Goal: Information Seeking & Learning: Learn about a topic

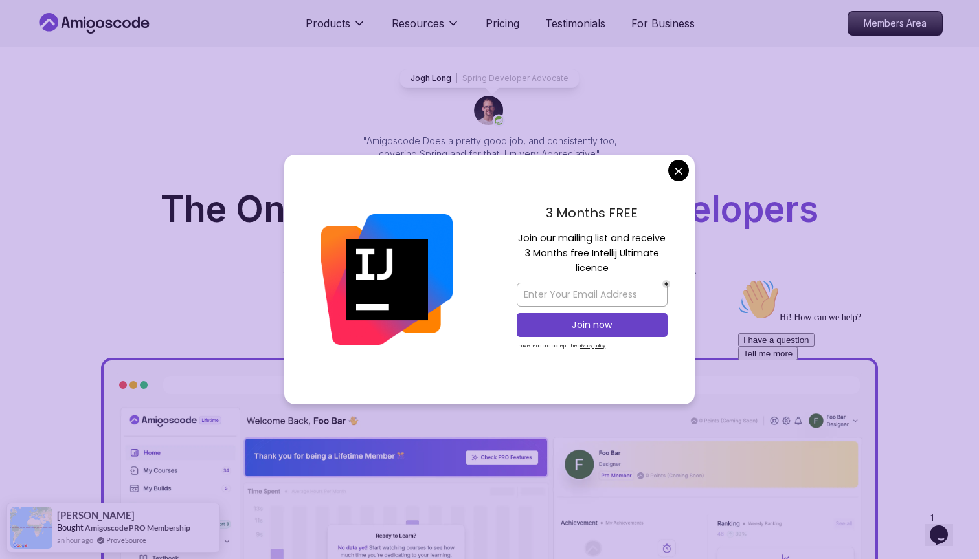
scroll to position [66, 0]
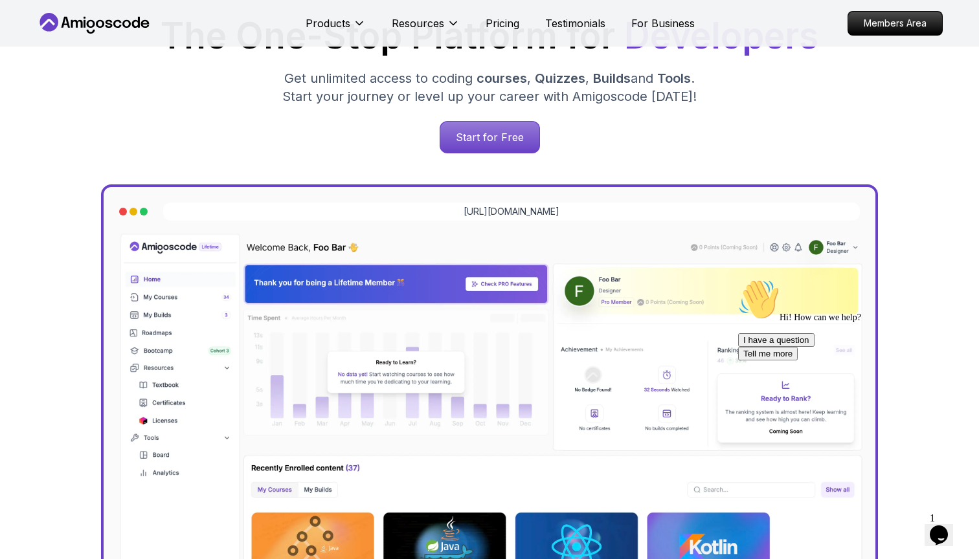
scroll to position [155, 0]
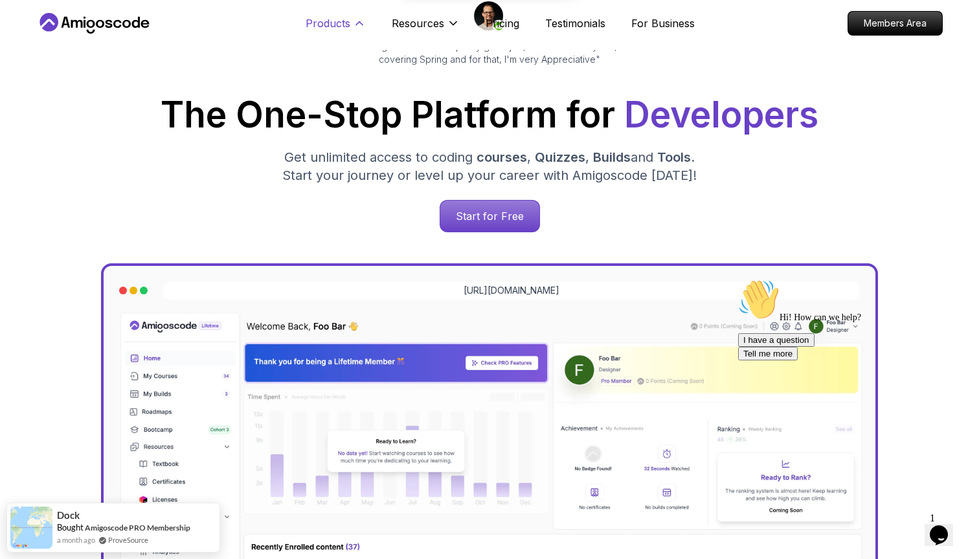
click at [362, 23] on icon at bounding box center [359, 23] width 13 height 13
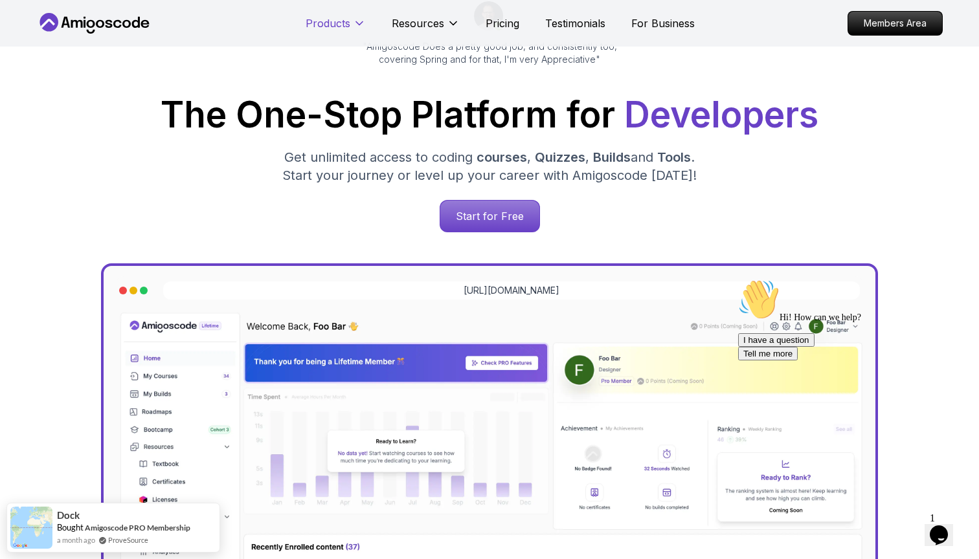
click at [362, 23] on icon at bounding box center [359, 23] width 13 height 13
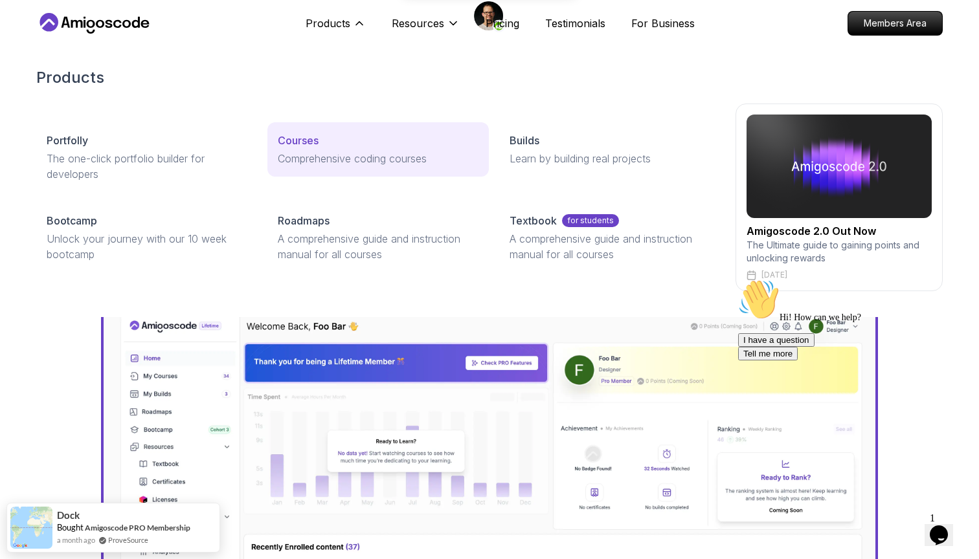
click at [317, 144] on p "Courses" at bounding box center [298, 141] width 41 height 16
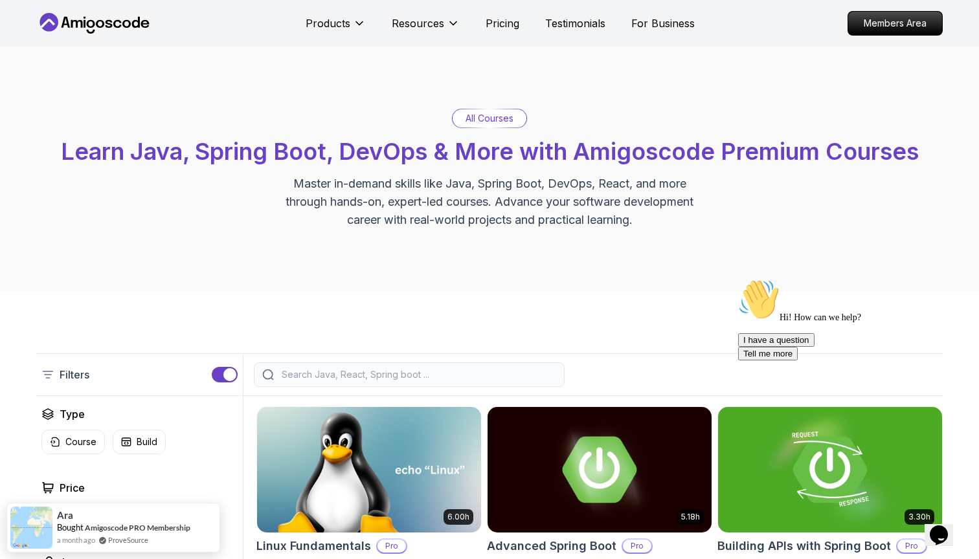
click at [473, 113] on p "All Courses" at bounding box center [489, 118] width 48 height 13
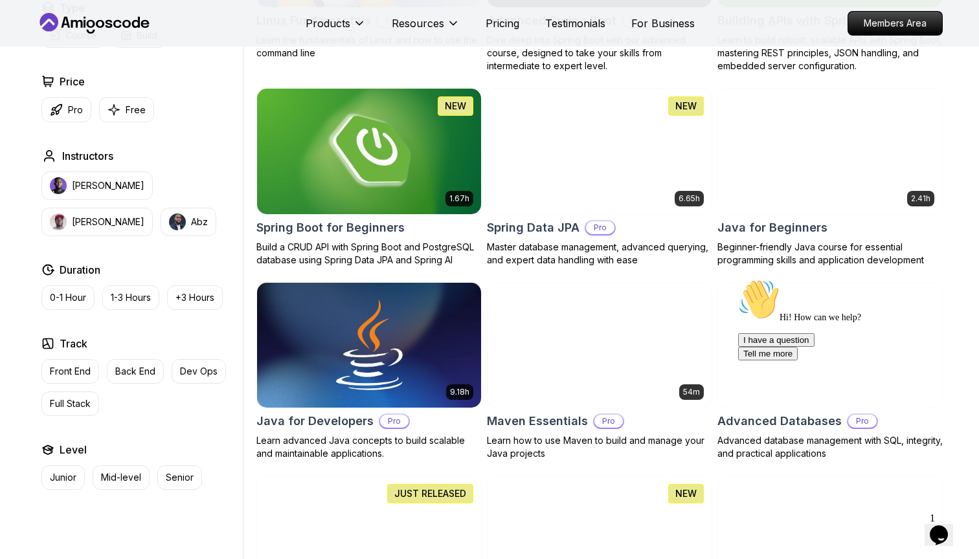
scroll to position [537, 0]
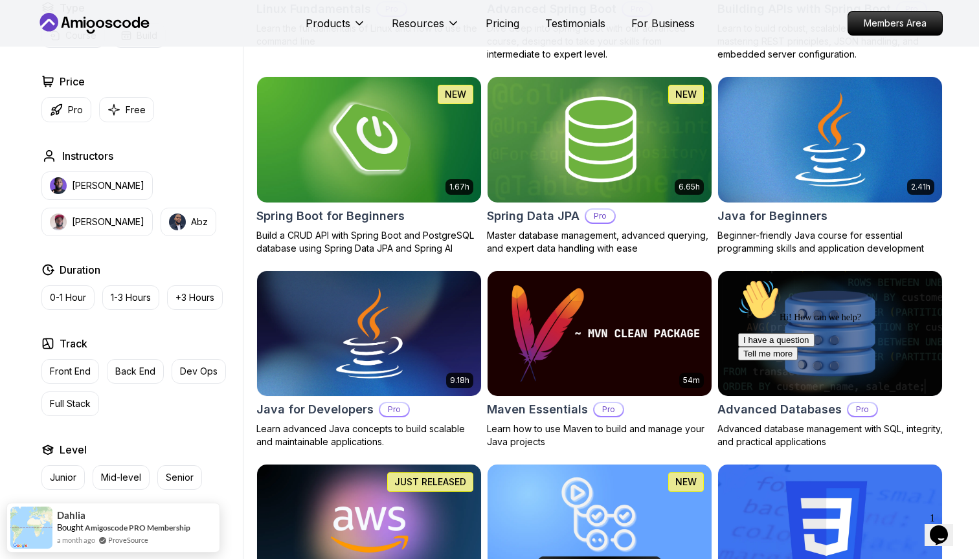
click at [816, 147] on img at bounding box center [829, 139] width 235 height 131
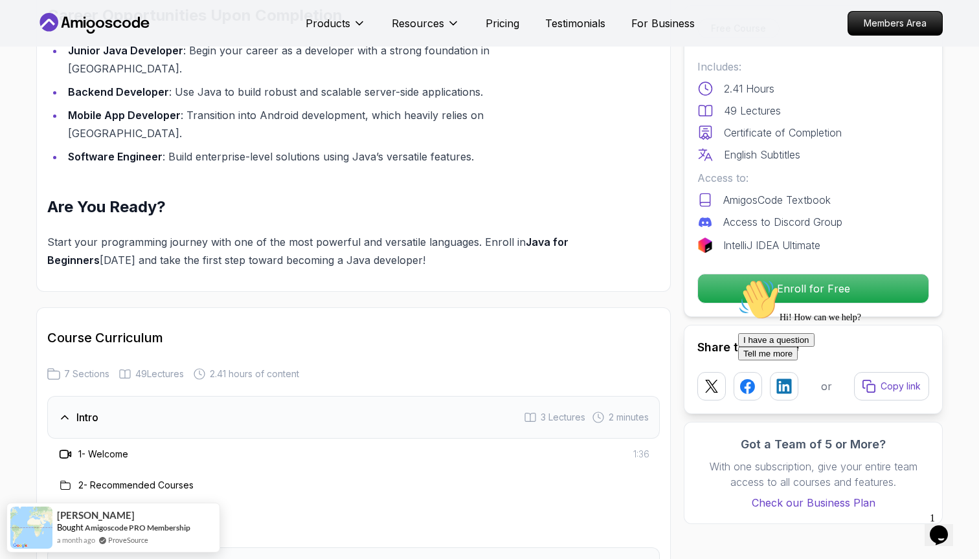
scroll to position [1799, 0]
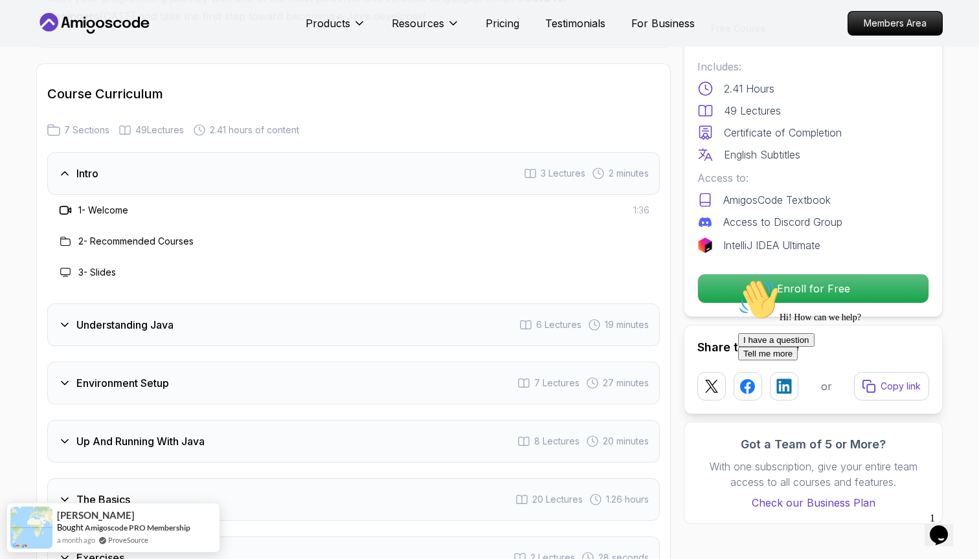
click at [205, 304] on div "Understanding Java 6 Lectures 19 minutes" at bounding box center [353, 325] width 612 height 43
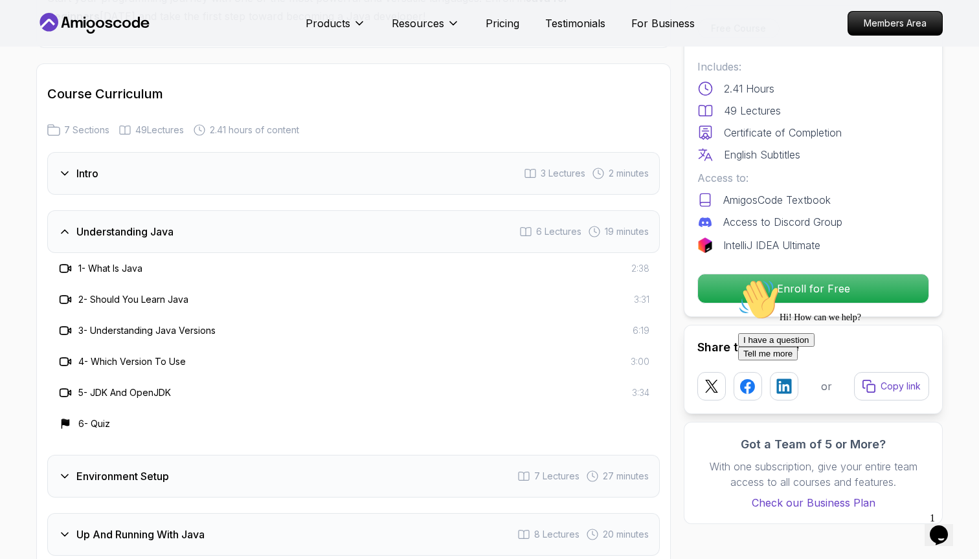
click at [190, 455] on div "Environment Setup 7 Lectures 27 minutes" at bounding box center [353, 476] width 612 height 43
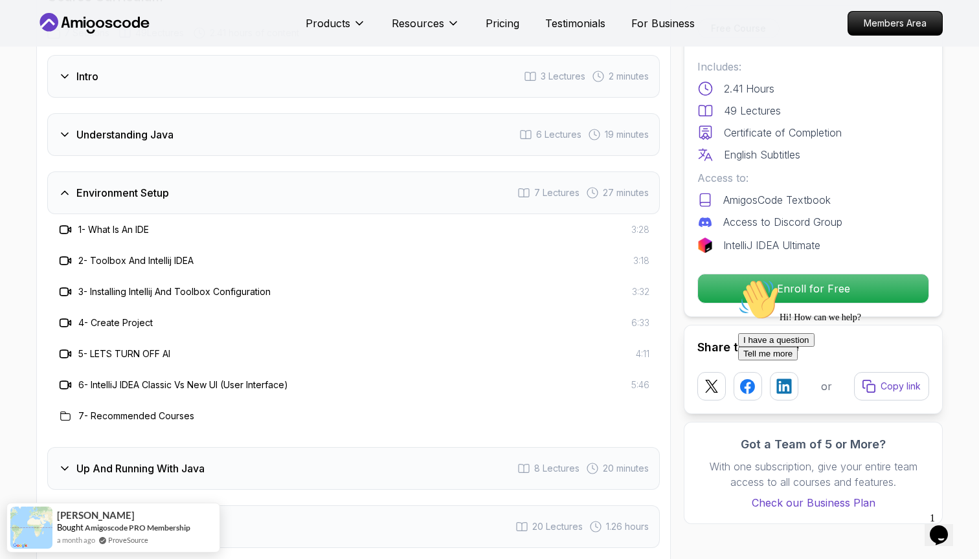
scroll to position [1942, 1]
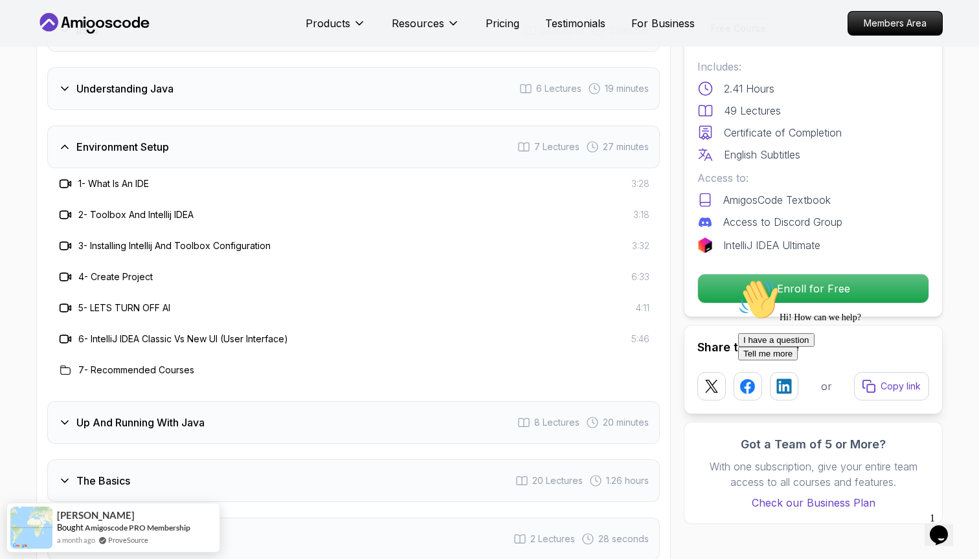
click at [232, 401] on div "Up And Running With Java 8 Lectures 20 minutes" at bounding box center [353, 422] width 612 height 43
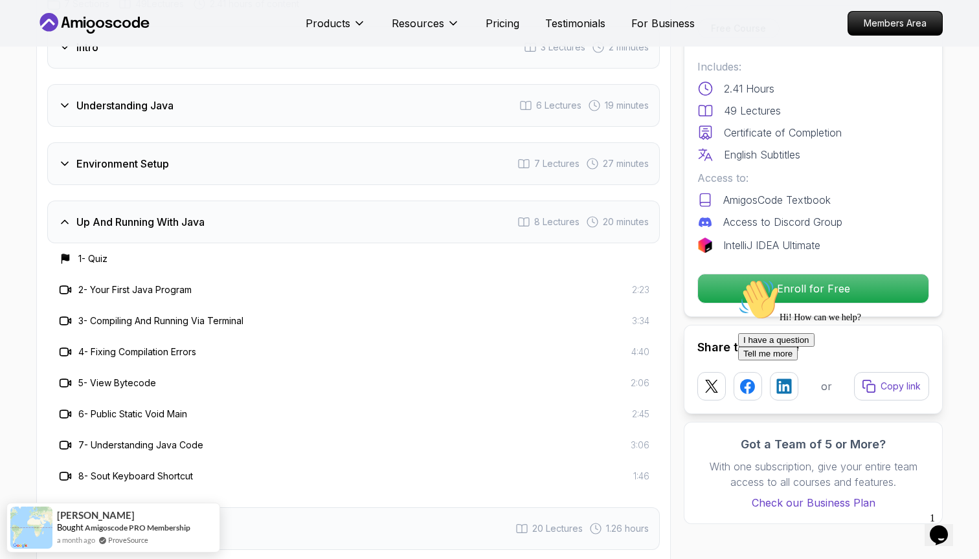
scroll to position [1672, 0]
